Goal: Task Accomplishment & Management: Manage account settings

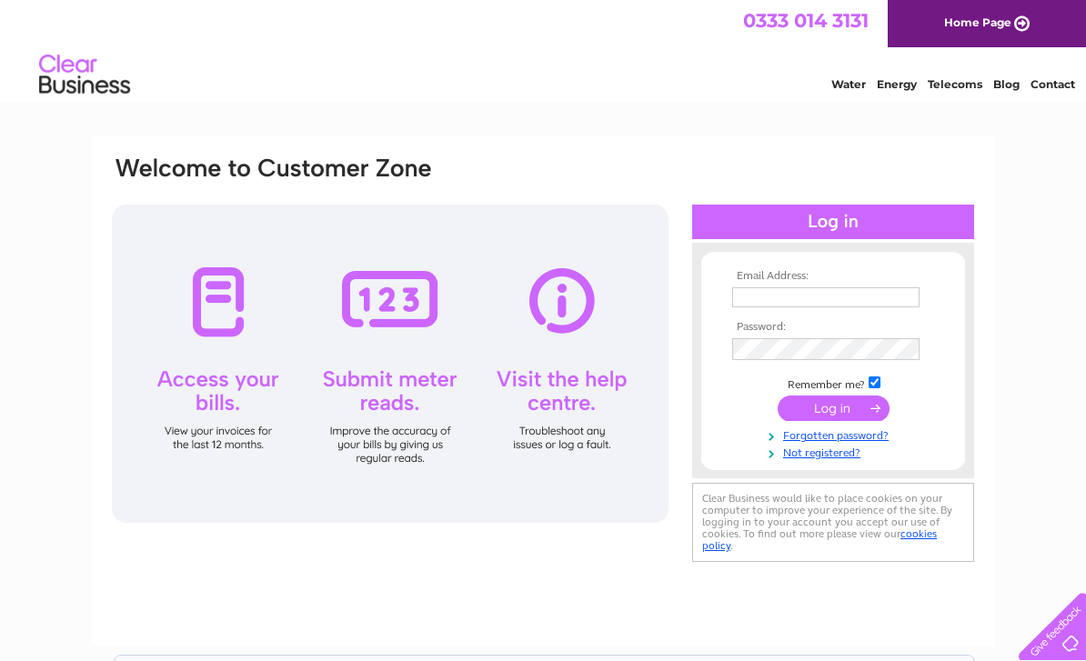
click at [759, 287] on input "text" at bounding box center [825, 297] width 187 height 20
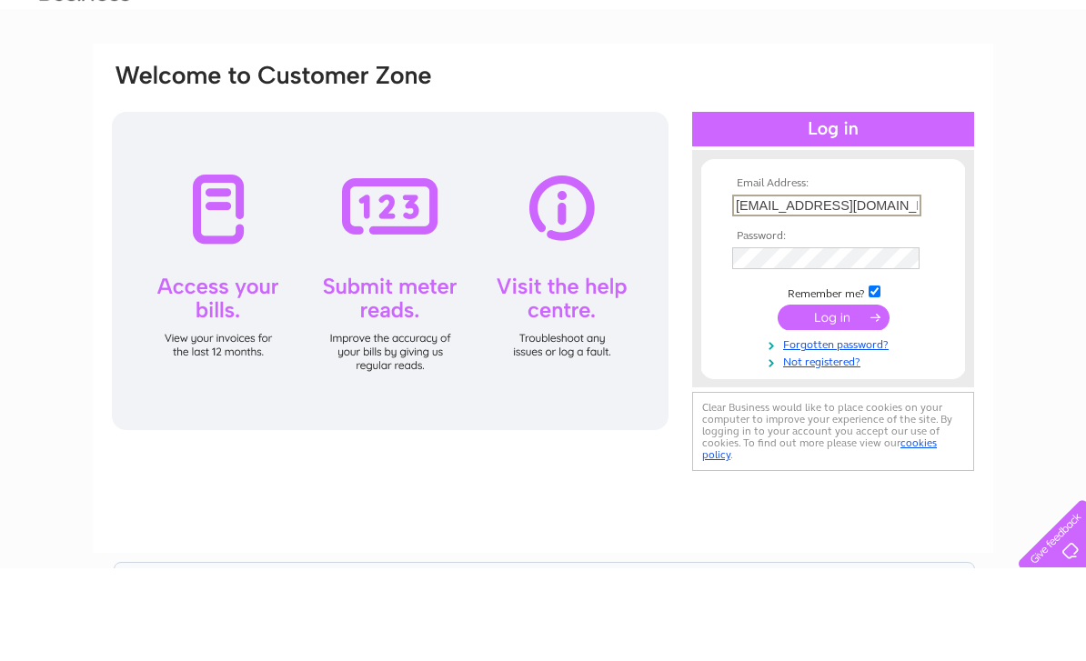
type input "acarruthers933@gmail.com"
click at [838, 397] on input "submit" at bounding box center [834, 409] width 112 height 25
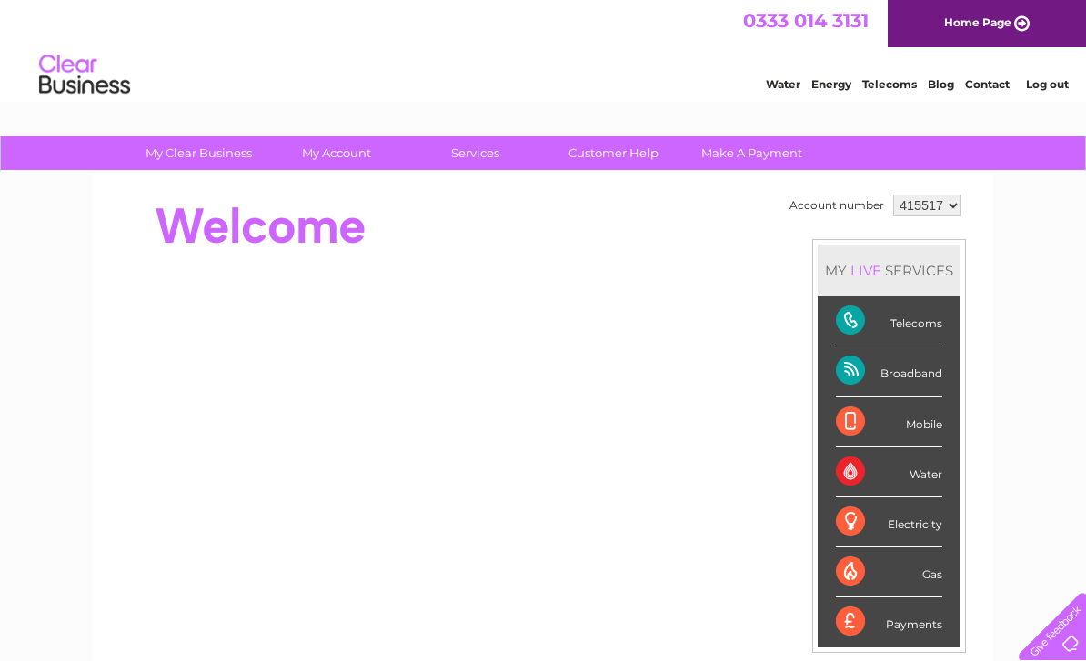
click at [937, 321] on div "Telecoms" at bounding box center [889, 322] width 106 height 50
click at [923, 319] on div "Telecoms" at bounding box center [889, 322] width 106 height 50
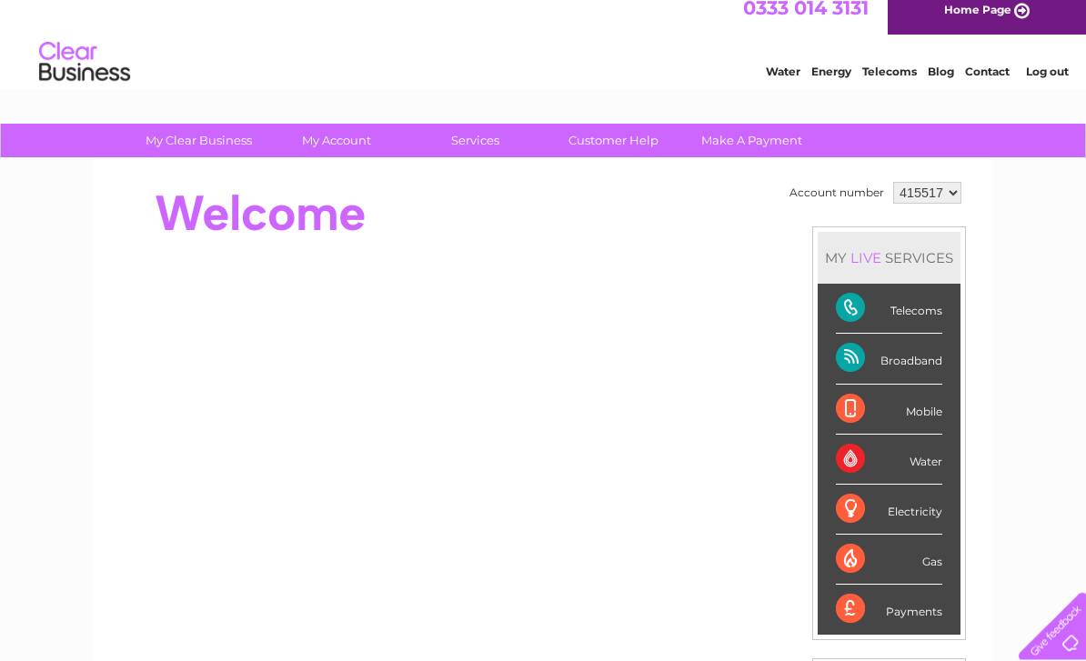
scroll to position [12, 0]
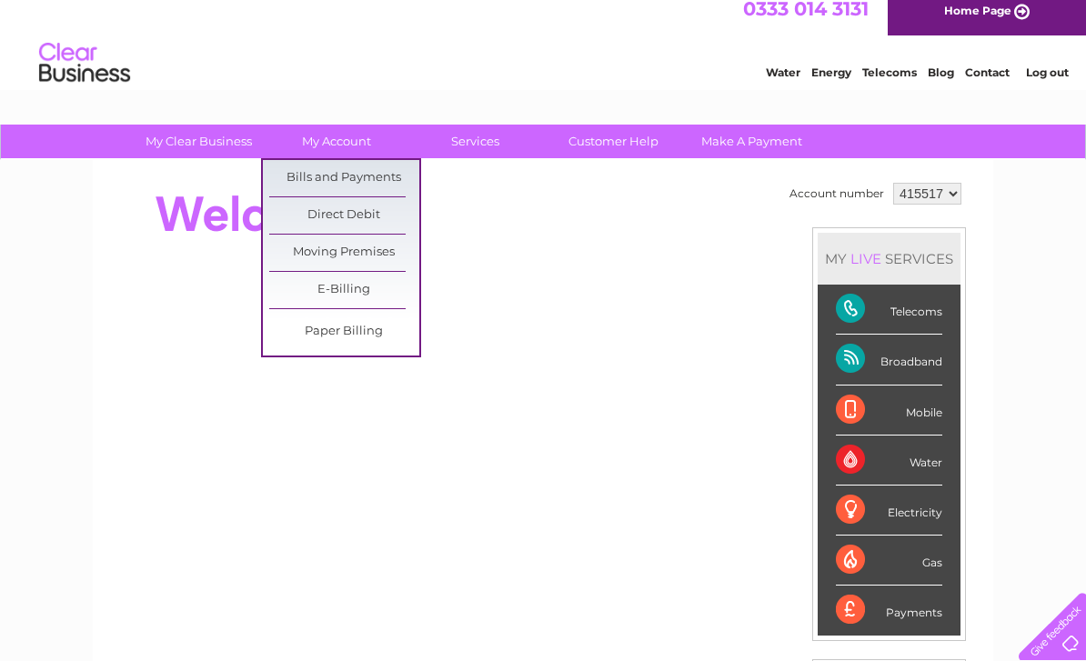
click at [382, 186] on link "Bills and Payments" at bounding box center [344, 178] width 150 height 36
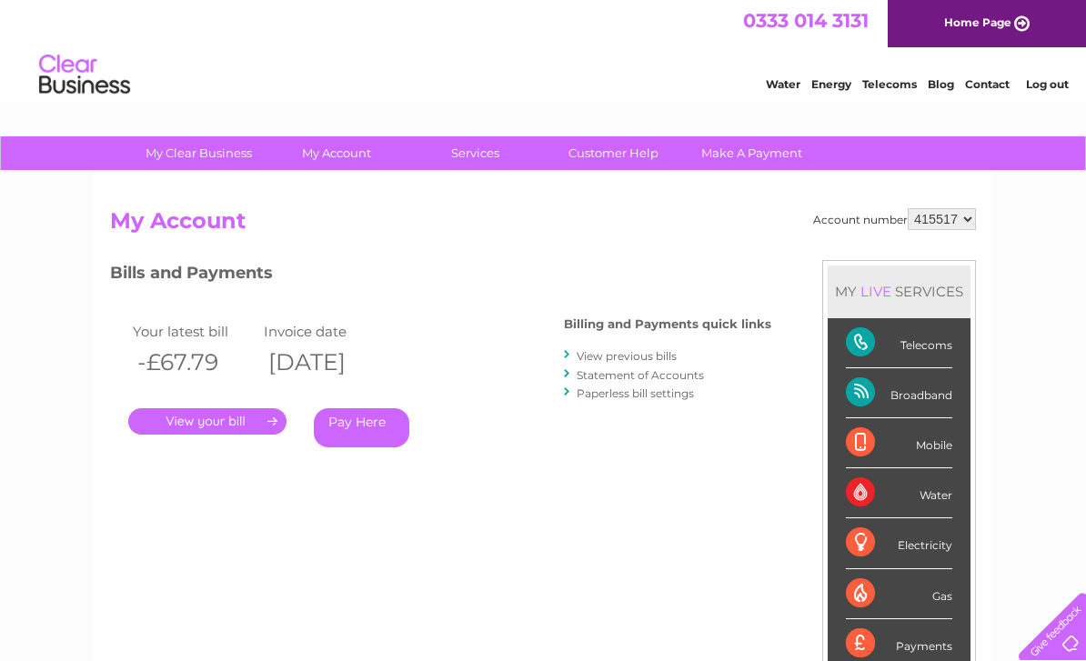
click at [251, 415] on link "." at bounding box center [207, 421] width 158 height 26
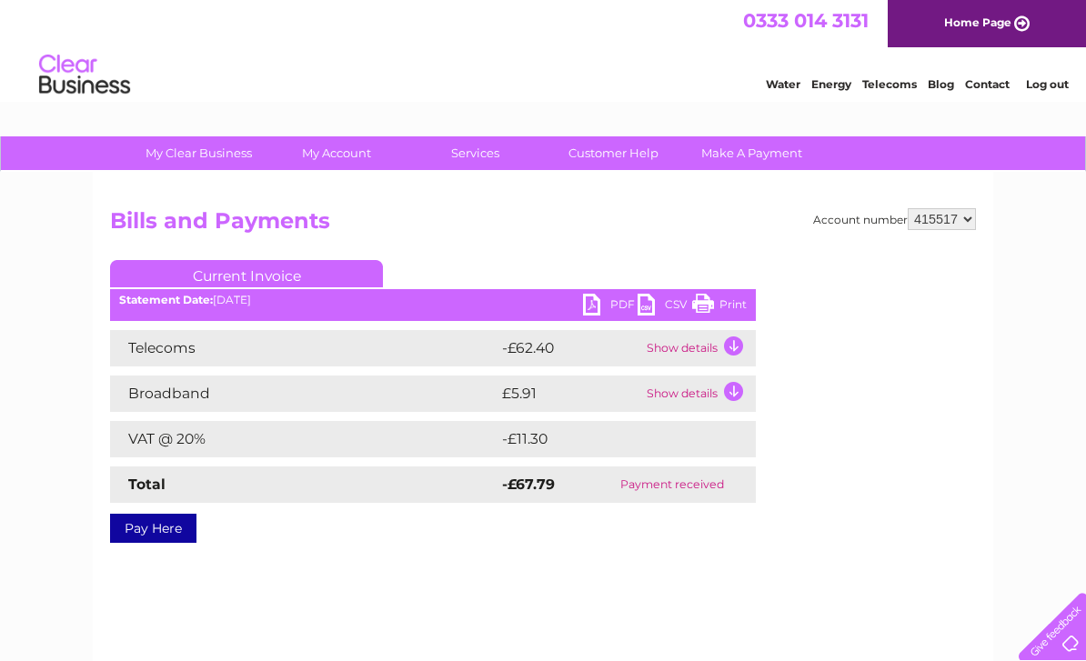
click at [619, 310] on link "PDF" at bounding box center [610, 307] width 55 height 26
click at [1080, 87] on div "Water Energy Telecoms Blog Contact Log out" at bounding box center [907, 76] width 357 height 37
click at [1061, 90] on link "Log out" at bounding box center [1047, 84] width 43 height 14
